Goal: Information Seeking & Learning: Learn about a topic

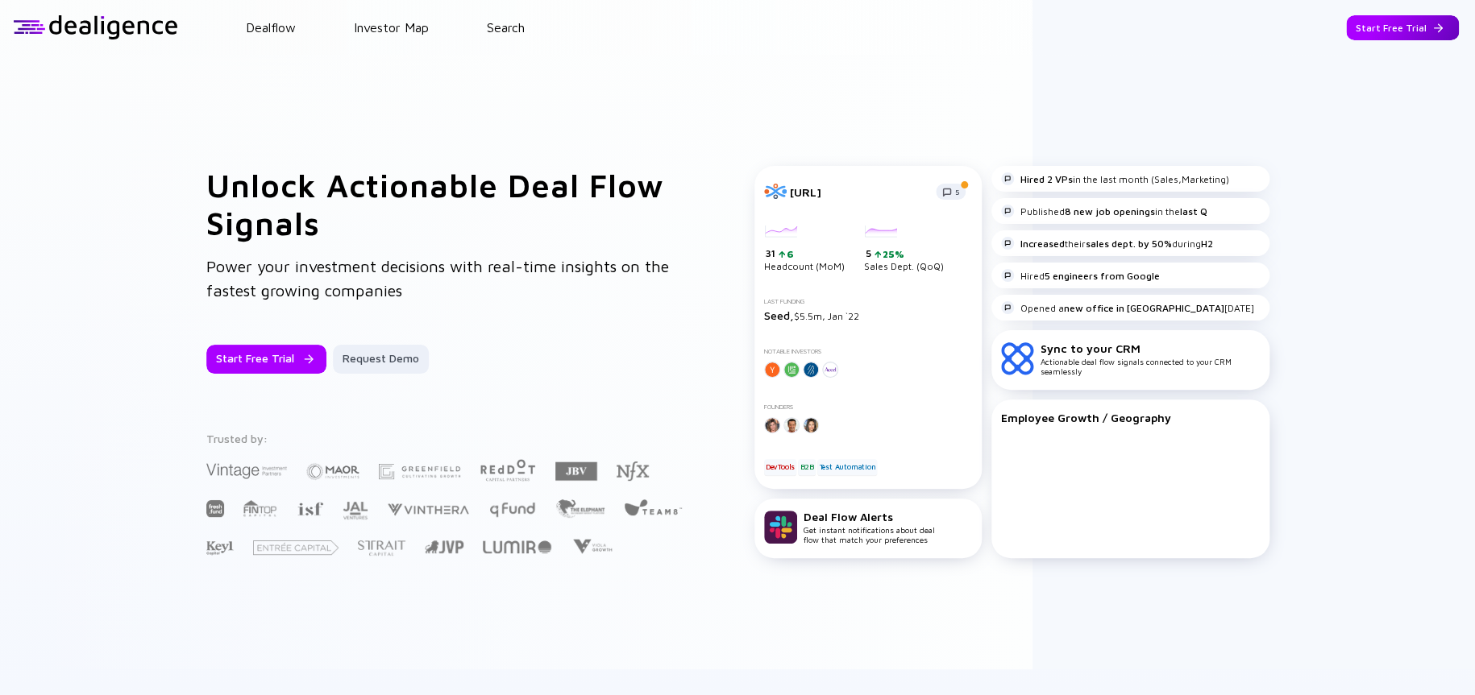
click at [1367, 25] on div "Start Free Trial" at bounding box center [1402, 27] width 113 height 25
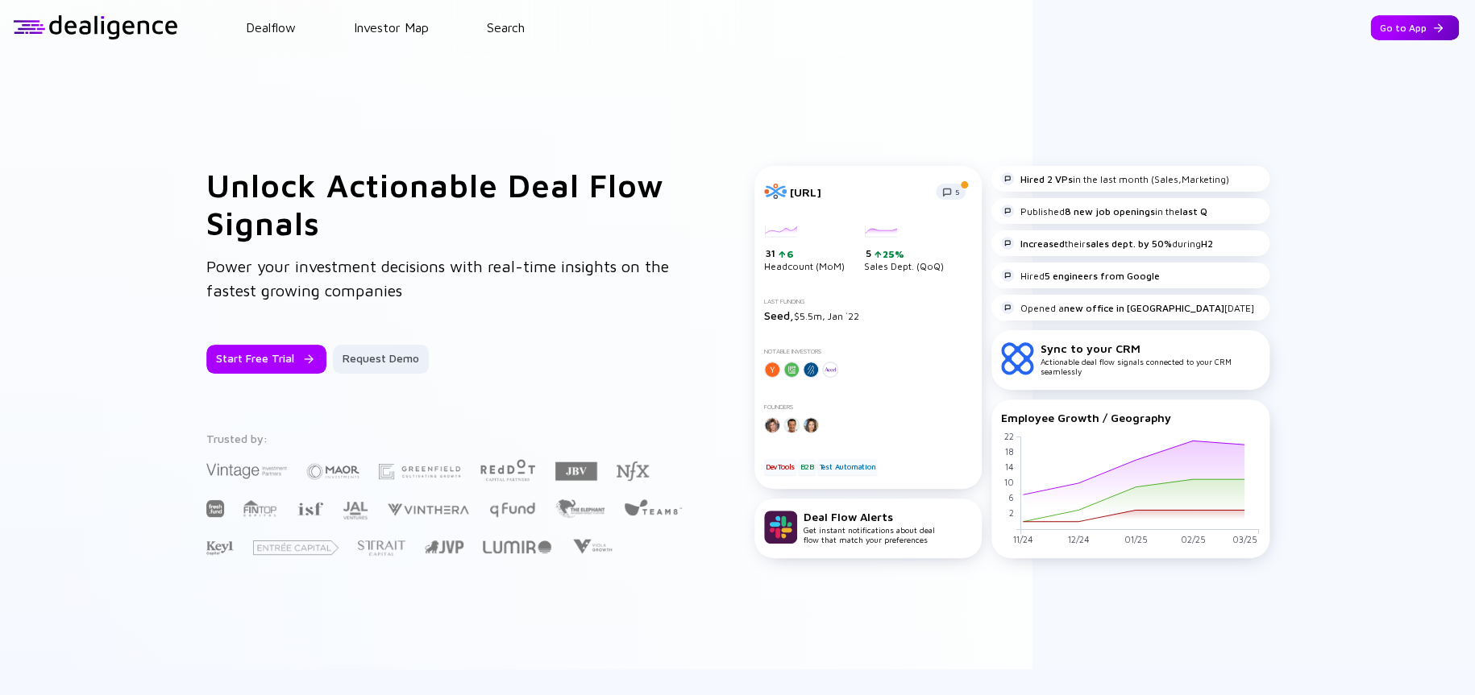
click at [1391, 23] on div "Go to App" at bounding box center [1414, 27] width 89 height 25
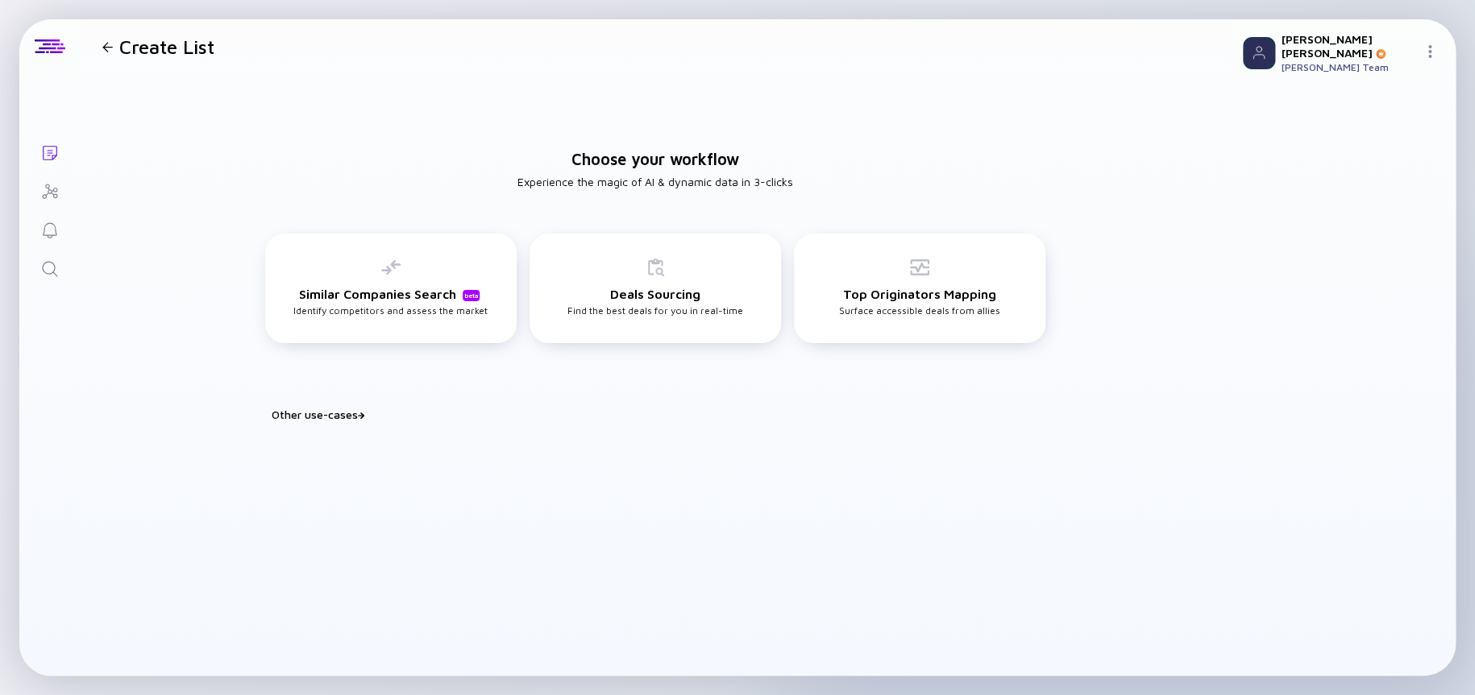
click at [49, 263] on icon "Search" at bounding box center [49, 268] width 19 height 19
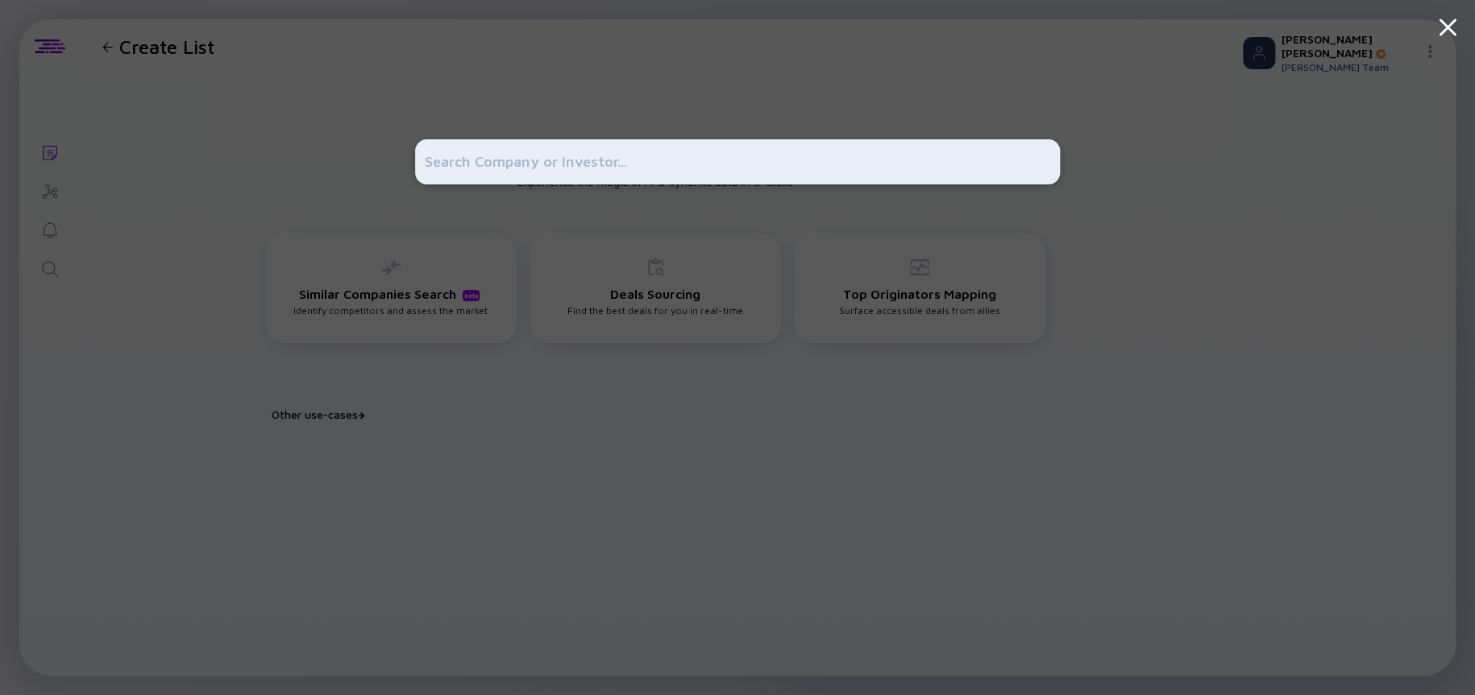
click at [477, 168] on input "text" at bounding box center [737, 161] width 625 height 29
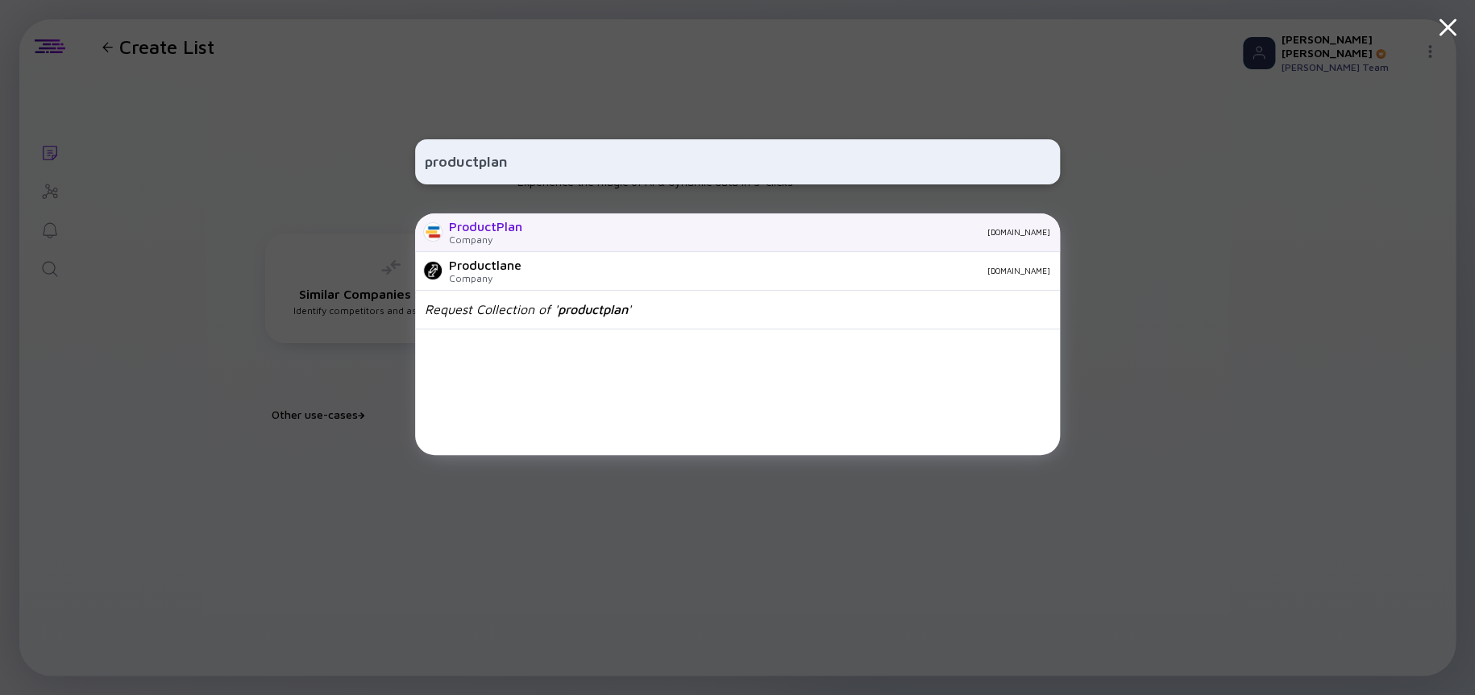
type input "productplan"
click at [451, 225] on div "ProductPlan" at bounding box center [485, 226] width 73 height 15
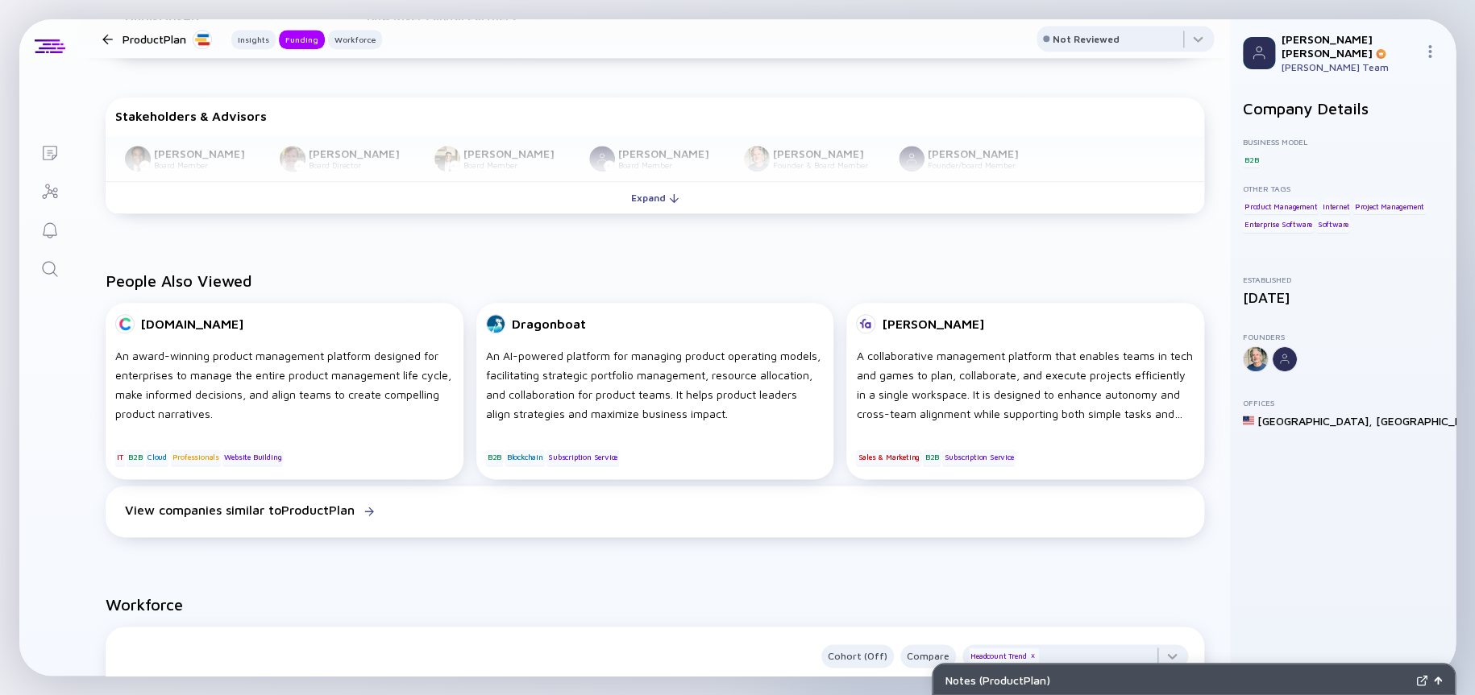
scroll to position [806, 0]
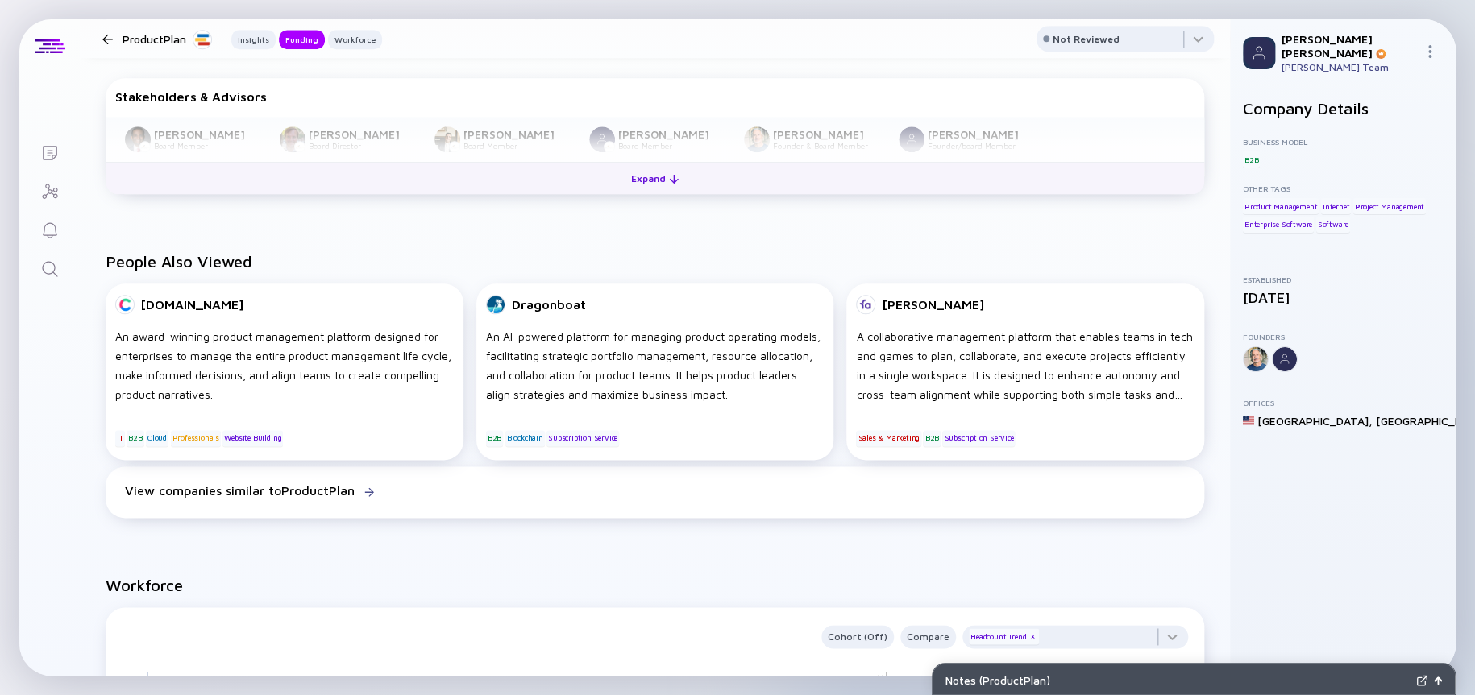
click at [634, 187] on div "Expand" at bounding box center [654, 178] width 67 height 25
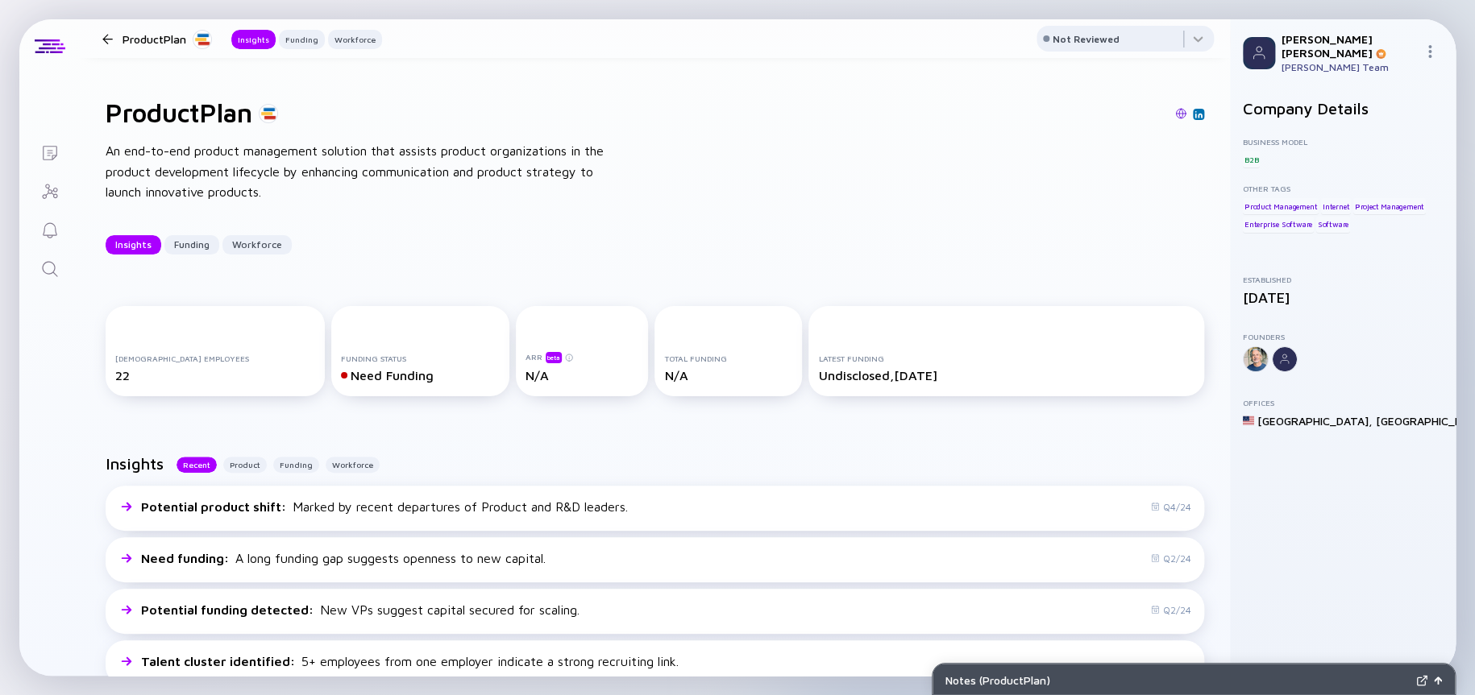
scroll to position [0, 0]
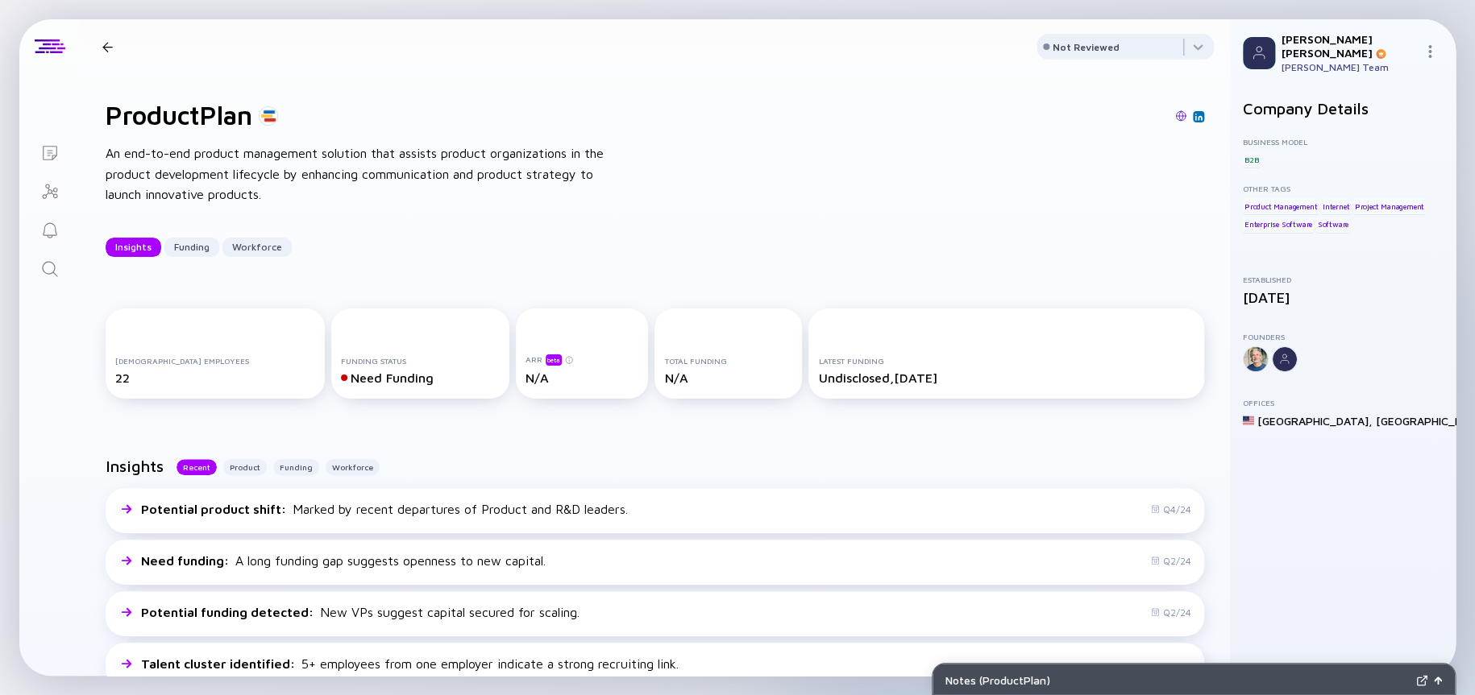
click at [107, 47] on div at bounding box center [107, 47] width 10 height 10
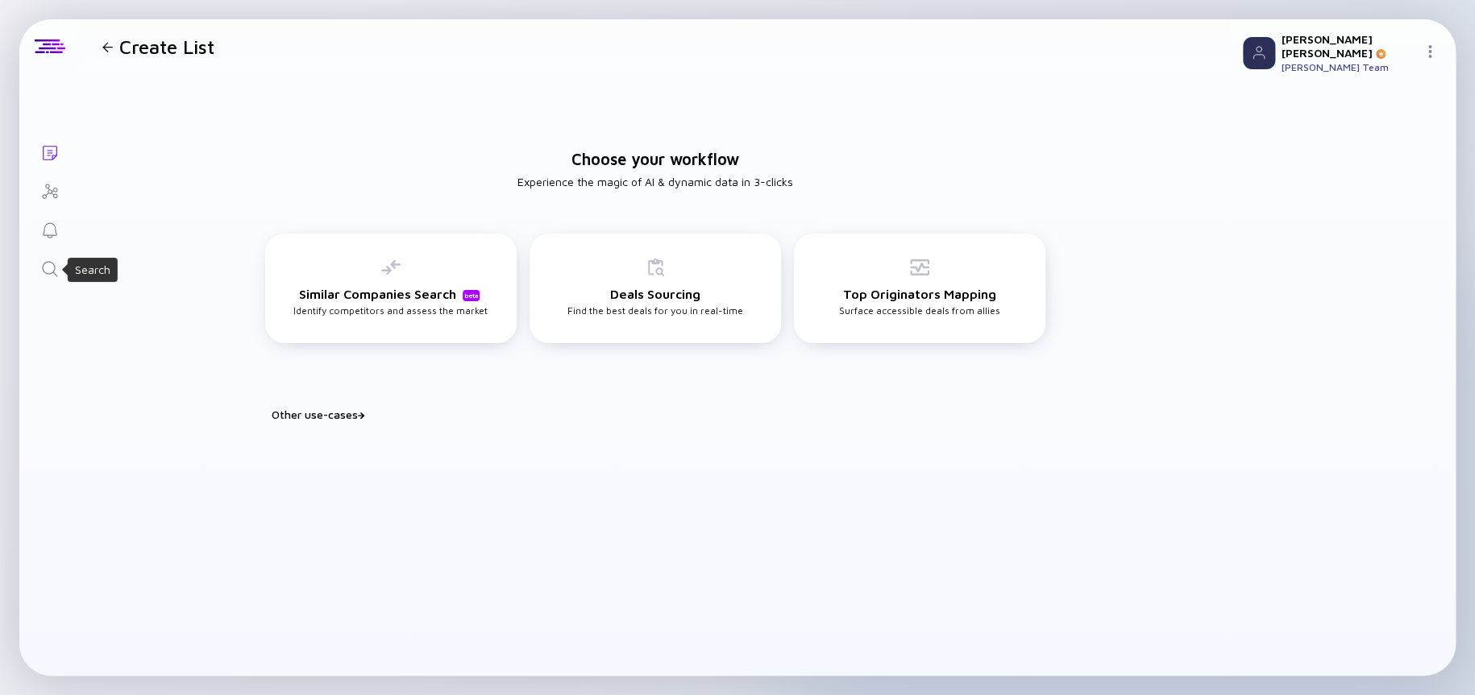
click at [56, 266] on icon "Search" at bounding box center [49, 268] width 19 height 19
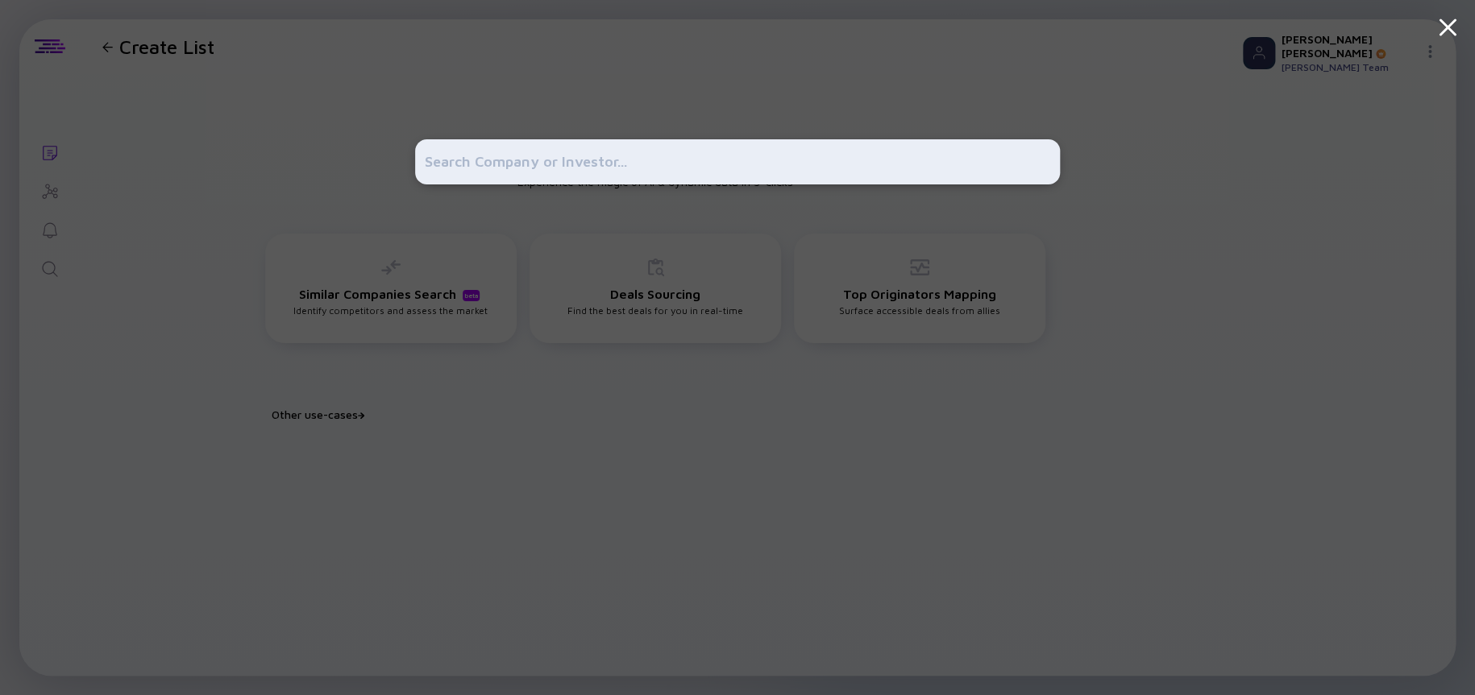
click at [439, 172] on input "text" at bounding box center [737, 161] width 625 height 29
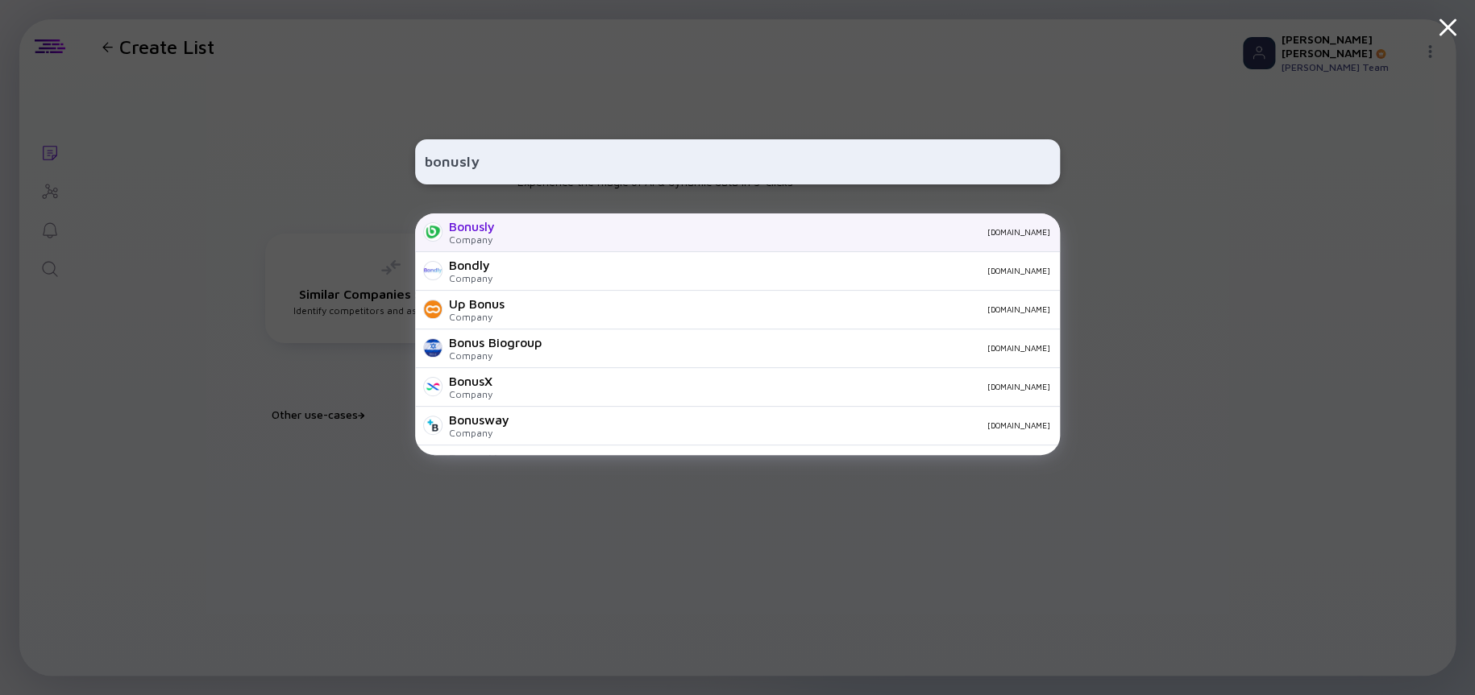
type input "bonusly"
click at [469, 234] on div "Company" at bounding box center [472, 240] width 46 height 12
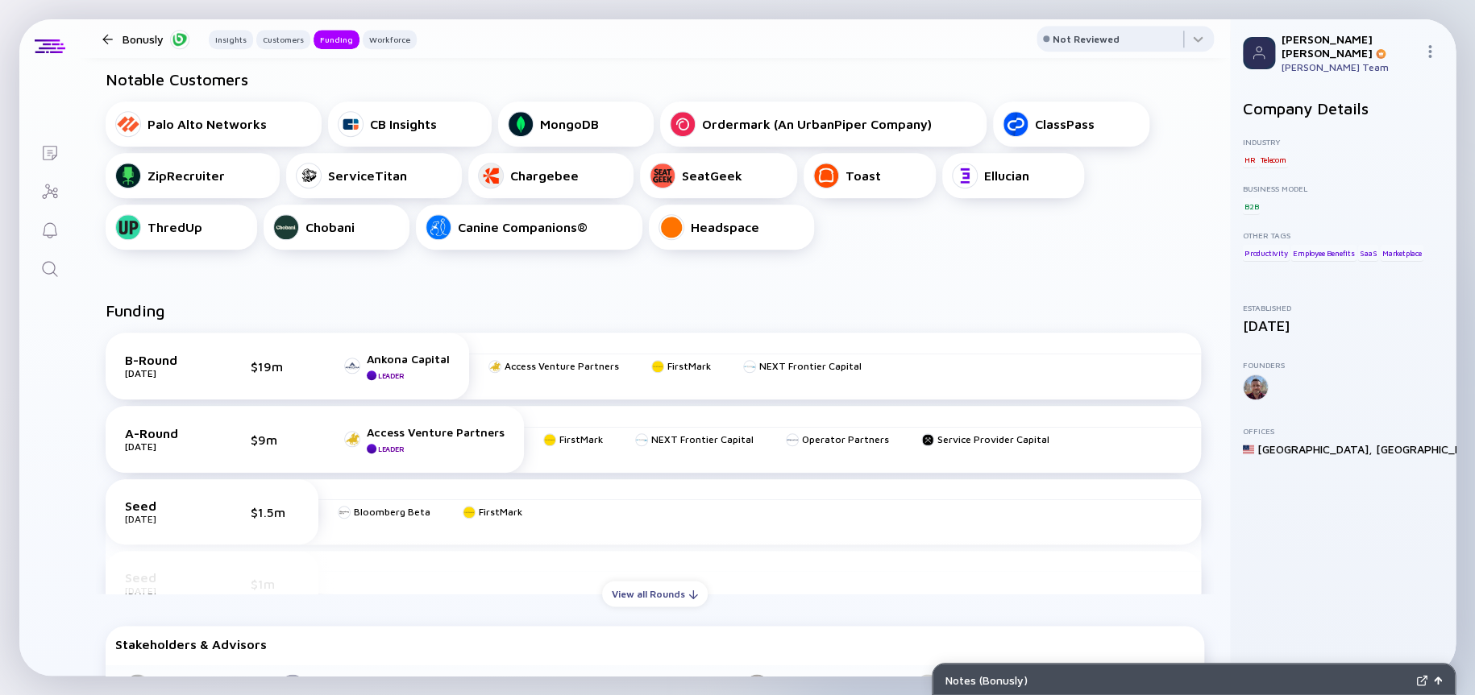
scroll to position [564, 0]
